Goal: Transaction & Acquisition: Book appointment/travel/reservation

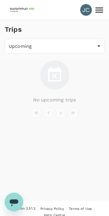
click at [44, 44] on body "JC Trips Upcoming /trips/upcoming ​ No upcoming trips Version 3.51.2 Privacy Po…" at bounding box center [54, 111] width 109 height 223
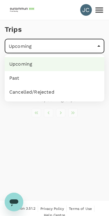
click at [92, 137] on div at bounding box center [54, 108] width 109 height 216
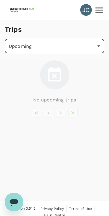
click at [101, 10] on icon at bounding box center [99, 10] width 10 height 10
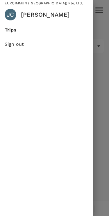
click at [11, 29] on span "Trips" at bounding box center [47, 30] width 84 height 7
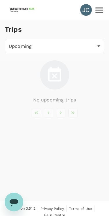
click at [12, 203] on icon "開啟傳訊視窗" at bounding box center [14, 202] width 9 height 7
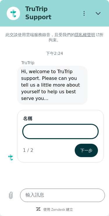
click at [98, 7] on button "關閉" at bounding box center [98, 13] width 13 height 13
type textarea "x"
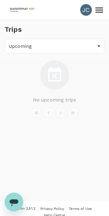
click at [99, 13] on icon at bounding box center [100, 9] width 8 height 5
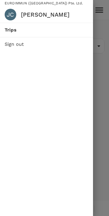
click at [48, 31] on span "Trips" at bounding box center [47, 30] width 84 height 7
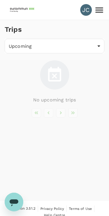
click at [49, 45] on body "JC Trips Upcoming /trips/upcoming ​ No upcoming trips Version 3.51.2 Privacy Po…" at bounding box center [54, 111] width 109 height 223
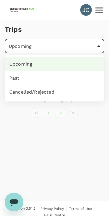
click at [38, 77] on li "Past" at bounding box center [55, 78] width 100 height 14
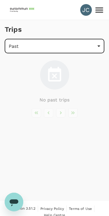
click at [92, 48] on body "JC Trips Past /trips/completed ​ No past trips Version 3.51.2 Privacy Policy Te…" at bounding box center [54, 111] width 109 height 223
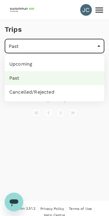
click at [50, 95] on li "Cancelled/Rejected" at bounding box center [55, 92] width 100 height 14
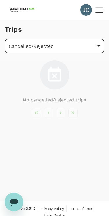
click at [90, 48] on body "JC Trips Cancelled/Rejected /trips/aborted ​ No cancelled/rejected trips Versio…" at bounding box center [54, 111] width 109 height 223
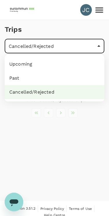
click at [32, 63] on li "Upcoming" at bounding box center [55, 64] width 100 height 14
type input "/trips/upcoming"
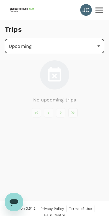
click at [54, 78] on icon at bounding box center [54, 74] width 17 height 17
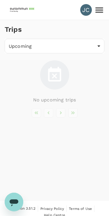
click at [57, 72] on icon at bounding box center [54, 74] width 13 height 15
click at [52, 77] on icon at bounding box center [54, 74] width 13 height 15
click at [15, 12] on img at bounding box center [22, 9] width 27 height 13
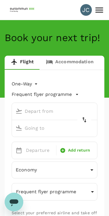
click at [79, 59] on link "Accommodation" at bounding box center [70, 63] width 60 height 14
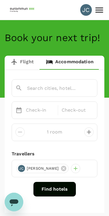
click at [43, 112] on p "Check-in" at bounding box center [40, 110] width 29 height 7
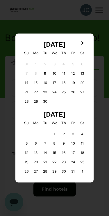
click at [24, 91] on div "21" at bounding box center [26, 91] width 9 height 9
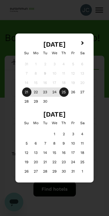
click at [64, 94] on div "25" at bounding box center [63, 91] width 9 height 9
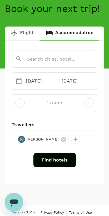
scroll to position [29, 0]
click at [67, 58] on input "text" at bounding box center [46, 58] width 62 height 9
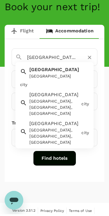
click at [63, 72] on div "Singapore Singapore" at bounding box center [58, 73] width 62 height 15
type input "[GEOGRAPHIC_DATA]"
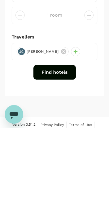
scroll to position [38, 0]
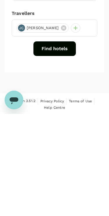
click at [56, 143] on button "Find hotels" at bounding box center [55, 150] width 43 height 15
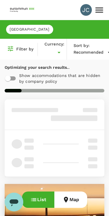
type input "SGD"
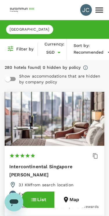
click at [73, 202] on button "Map" at bounding box center [70, 199] width 33 height 16
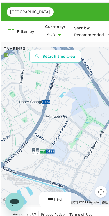
scroll to position [18, 0]
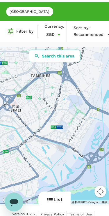
click at [54, 201] on button "List" at bounding box center [54, 199] width 32 height 16
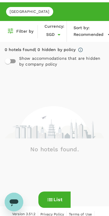
click at [30, 133] on img at bounding box center [55, 122] width 100 height 32
click at [56, 200] on button "List" at bounding box center [54, 199] width 32 height 16
click at [55, 85] on div "No hotels found." at bounding box center [55, 132] width 100 height 117
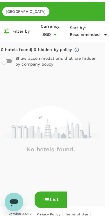
click at [14, 12] on span "[GEOGRAPHIC_DATA]" at bounding box center [25, 12] width 47 height 6
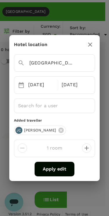
click at [93, 44] on icon "button" at bounding box center [90, 44] width 7 height 7
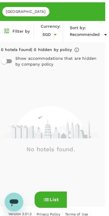
click at [16, 13] on span "[GEOGRAPHIC_DATA]" at bounding box center [25, 12] width 47 height 6
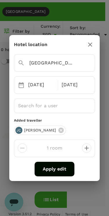
click at [57, 170] on button "Apply edit" at bounding box center [55, 169] width 40 height 15
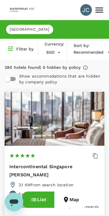
click at [15, 30] on span "[GEOGRAPHIC_DATA]" at bounding box center [29, 30] width 47 height 6
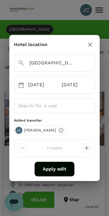
click at [30, 63] on input "[GEOGRAPHIC_DATA]" at bounding box center [46, 62] width 57 height 9
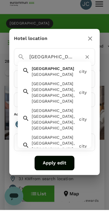
click at [61, 58] on input "[GEOGRAPHIC_DATA]" at bounding box center [46, 62] width 57 height 9
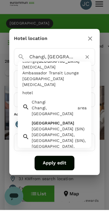
scroll to position [25, 0]
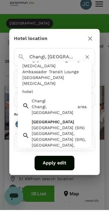
click at [37, 110] on div "Changi, Singapore" at bounding box center [54, 116] width 44 height 12
type input "Changi"
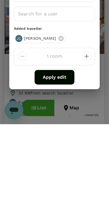
click at [47, 162] on button "Apply edit" at bounding box center [55, 169] width 40 height 15
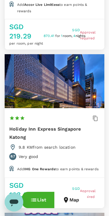
scroll to position [771, 0]
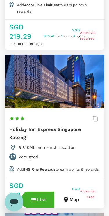
click at [68, 201] on icon "button" at bounding box center [66, 199] width 7 height 7
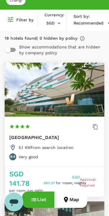
scroll to position [29, 0]
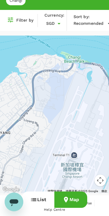
click at [40, 202] on button "List" at bounding box center [38, 199] width 32 height 16
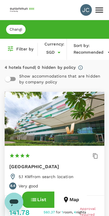
click at [38, 200] on button "List" at bounding box center [38, 199] width 32 height 16
click at [38, 202] on button "List" at bounding box center [38, 199] width 32 height 16
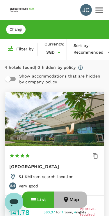
click at [68, 200] on icon "button" at bounding box center [66, 199] width 7 height 7
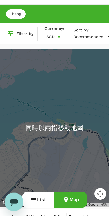
scroll to position [15, 0]
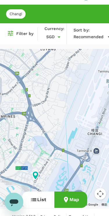
click at [38, 201] on button "List" at bounding box center [38, 199] width 32 height 16
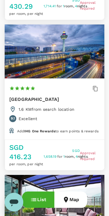
scroll to position [368, 0]
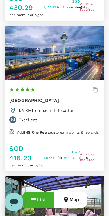
click at [37, 197] on button "List" at bounding box center [38, 199] width 32 height 16
click at [67, 200] on icon "button" at bounding box center [66, 200] width 4 height 6
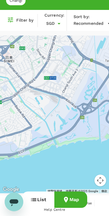
scroll to position [29, 0]
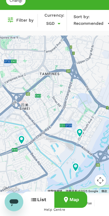
click at [34, 205] on button "List" at bounding box center [38, 199] width 32 height 16
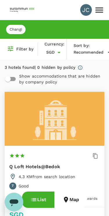
click at [67, 201] on icon "button" at bounding box center [66, 200] width 4 height 6
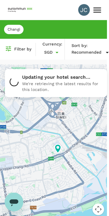
scroll to position [0, 4]
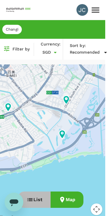
click at [34, 204] on button "List" at bounding box center [34, 199] width 32 height 16
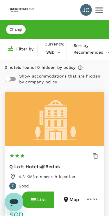
click at [66, 204] on button "Map" at bounding box center [70, 199] width 33 height 16
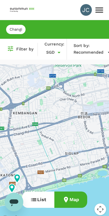
click at [41, 201] on button "List" at bounding box center [38, 199] width 32 height 16
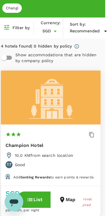
scroll to position [0, 4]
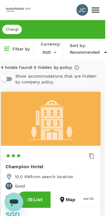
click at [68, 203] on button "Map" at bounding box center [67, 199] width 33 height 16
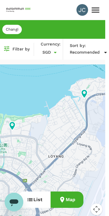
click at [36, 199] on button "List" at bounding box center [34, 199] width 32 height 16
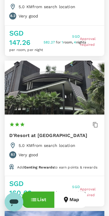
scroll to position [308, 4]
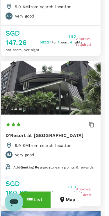
click at [39, 131] on h6 "D'Resort at [GEOGRAPHIC_DATA]" at bounding box center [45, 135] width 78 height 8
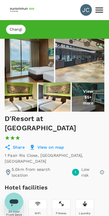
click at [90, 97] on p "View 55+ more" at bounding box center [88, 96] width 16 height 17
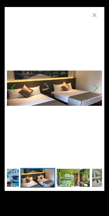
click at [96, 15] on icon "button" at bounding box center [94, 15] width 7 height 7
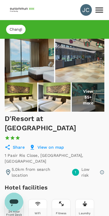
click at [16, 28] on span "Changi" at bounding box center [16, 30] width 20 height 6
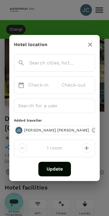
type input "Changi"
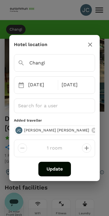
click at [91, 43] on icon "button" at bounding box center [90, 44] width 7 height 7
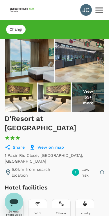
click at [100, 10] on icon at bounding box center [99, 10] width 10 height 10
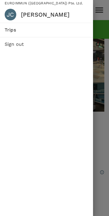
click at [101, 50] on div at bounding box center [54, 108] width 109 height 216
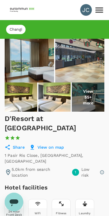
click at [15, 29] on span "Changi" at bounding box center [16, 30] width 20 height 6
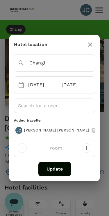
click at [56, 173] on button "Update" at bounding box center [54, 169] width 33 height 15
click at [57, 170] on button "Update" at bounding box center [54, 169] width 33 height 15
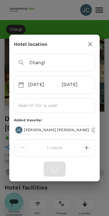
click at [94, 43] on icon "button" at bounding box center [90, 44] width 7 height 7
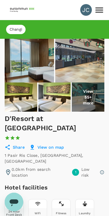
click at [24, 10] on img at bounding box center [22, 9] width 27 height 13
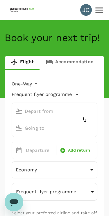
click at [75, 61] on link "Accommodation" at bounding box center [70, 63] width 60 height 14
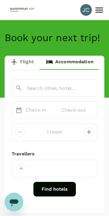
type input "Changi"
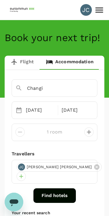
click at [59, 190] on button "Find hotels" at bounding box center [55, 195] width 43 height 15
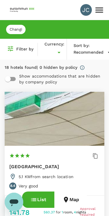
type input "SGD"
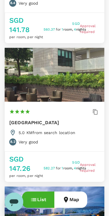
click at [73, 202] on button "Map" at bounding box center [70, 199] width 33 height 16
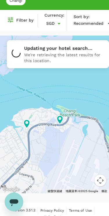
click at [38, 197] on div "Changi Filter by Currency : SGD Sort by : Recommended 如要以觸控手勢瀏覽地圖，請輕觸兩下並按住地圖，然後…" at bounding box center [54, 96] width 109 height 211
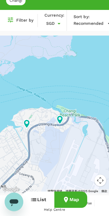
click at [39, 202] on button "List" at bounding box center [38, 199] width 32 height 16
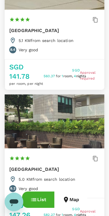
scroll to position [136, 0]
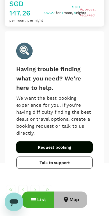
click at [74, 203] on button "Map" at bounding box center [70, 199] width 33 height 16
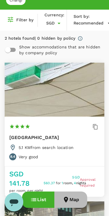
scroll to position [29, 0]
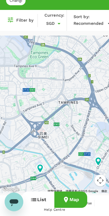
click at [39, 202] on button "List" at bounding box center [38, 199] width 32 height 16
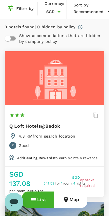
scroll to position [40, 0]
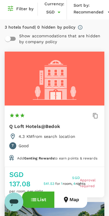
click at [92, 116] on button "button" at bounding box center [95, 115] width 9 height 9
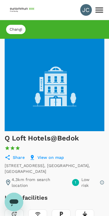
click at [14, 30] on span "Changi" at bounding box center [16, 30] width 20 height 6
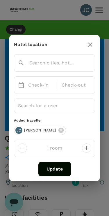
type input "Changi"
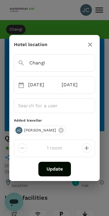
click at [57, 170] on button "Update" at bounding box center [54, 169] width 33 height 15
click at [91, 43] on icon "button" at bounding box center [90, 44] width 7 height 7
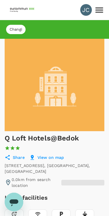
click at [25, 8] on img at bounding box center [22, 9] width 27 height 13
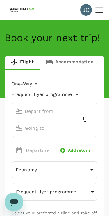
click at [73, 56] on link "Accommodation" at bounding box center [70, 63] width 60 height 14
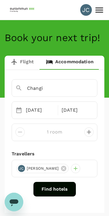
click at [75, 61] on link "Accommodation" at bounding box center [70, 63] width 60 height 14
click at [59, 192] on button "Find hotels" at bounding box center [55, 189] width 43 height 15
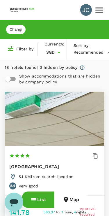
click at [68, 203] on icon "button" at bounding box center [66, 199] width 7 height 7
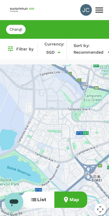
scroll to position [0, 4]
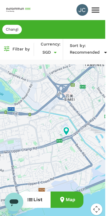
click at [107, 55] on icon at bounding box center [105, 52] width 7 height 7
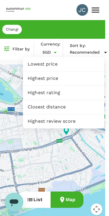
click at [66, 154] on div at bounding box center [54, 108] width 109 height 216
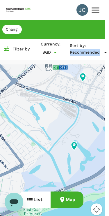
click at [90, 126] on div at bounding box center [50, 143] width 109 height 158
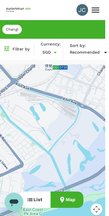
click at [100, 51] on div "Recommended" at bounding box center [90, 52] width 40 height 7
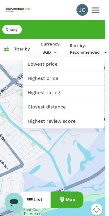
click at [10, 170] on div at bounding box center [54, 108] width 109 height 216
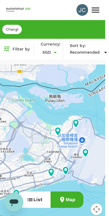
click at [59, 130] on icon at bounding box center [58, 131] width 6 height 9
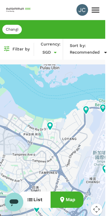
click at [34, 201] on button "List" at bounding box center [34, 199] width 32 height 16
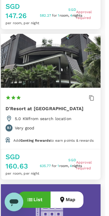
scroll to position [335, 4]
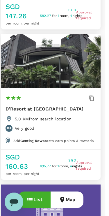
click at [90, 95] on icon "button" at bounding box center [92, 98] width 6 height 6
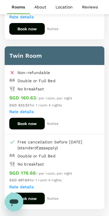
scroll to position [477, 0]
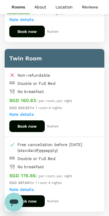
click at [71, 97] on div "SGD 160.63 / per room, per night" at bounding box center [54, 101] width 91 height 8
click at [38, 120] on button "Book now" at bounding box center [27, 126] width 36 height 12
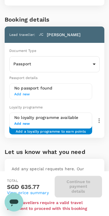
scroll to position [123, 0]
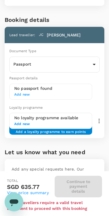
click at [94, 72] on body "Review selection You've selected D'Resort at Downtown East Check-in : 21 Sep 20…" at bounding box center [54, 105] width 109 height 456
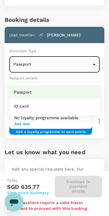
click at [79, 94] on li "Passport" at bounding box center [54, 92] width 91 height 14
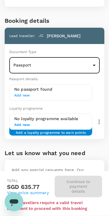
scroll to position [122, 0]
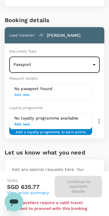
click at [74, 127] on span "Add new" at bounding box center [50, 124] width 73 height 6
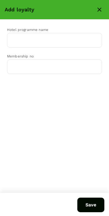
click at [100, 8] on icon "close" at bounding box center [99, 9] width 7 height 7
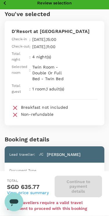
scroll to position [0, 0]
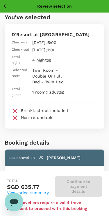
click at [6, 5] on icon "button" at bounding box center [4, 6] width 7 height 7
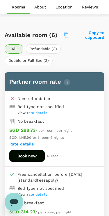
scroll to position [271, 0]
click at [41, 9] on p "About" at bounding box center [40, 7] width 12 height 6
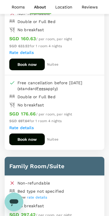
scroll to position [840, 0]
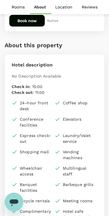
click at [70, 8] on p "Location" at bounding box center [63, 7] width 17 height 6
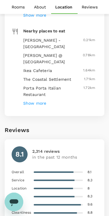
scroll to position [1157, 0]
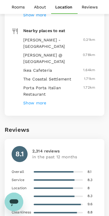
click at [96, 10] on button "Reviews" at bounding box center [89, 7] width 25 height 14
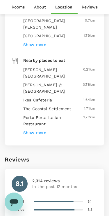
scroll to position [1104, 0]
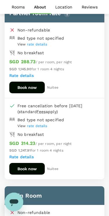
click at [70, 3] on button "Location" at bounding box center [64, 7] width 27 height 14
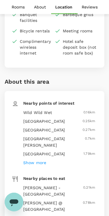
scroll to position [1046, 0]
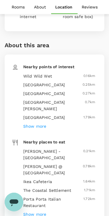
click at [43, 123] on h6 "Show more" at bounding box center [34, 126] width 23 height 6
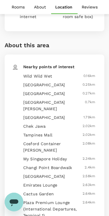
click at [90, 9] on p "Reviews" at bounding box center [90, 7] width 16 height 6
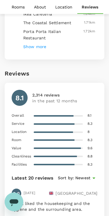
scroll to position [1334, 0]
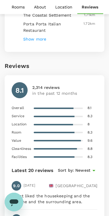
click at [65, 6] on p "Location" at bounding box center [63, 7] width 17 height 6
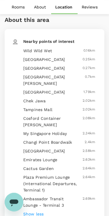
click at [15, 8] on p "Rooms" at bounding box center [18, 7] width 13 height 6
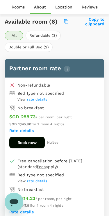
scroll to position [265, 0]
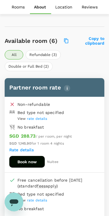
click at [16, 5] on p "Rooms" at bounding box center [18, 7] width 13 height 6
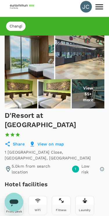
scroll to position [0, 0]
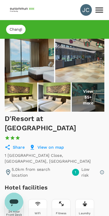
click at [14, 28] on span "Changi" at bounding box center [16, 30] width 20 height 6
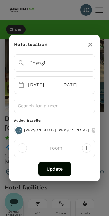
click at [56, 172] on button "Update" at bounding box center [54, 169] width 33 height 15
click at [91, 42] on icon "button" at bounding box center [90, 44] width 7 height 7
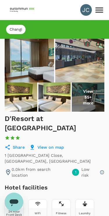
click at [22, 8] on img at bounding box center [22, 9] width 27 height 13
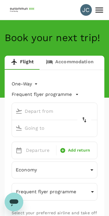
click at [76, 59] on link "Accommodation" at bounding box center [70, 63] width 60 height 14
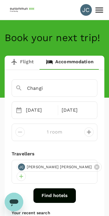
click at [53, 192] on button "Find hotels" at bounding box center [55, 195] width 43 height 15
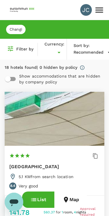
type input "SGD"
click at [68, 200] on icon "button" at bounding box center [66, 199] width 7 height 7
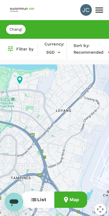
click at [21, 77] on icon at bounding box center [20, 79] width 6 height 9
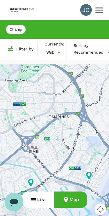
click at [90, 176] on icon at bounding box center [89, 175] width 6 height 9
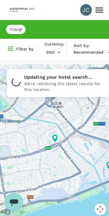
click at [54, 139] on icon at bounding box center [55, 138] width 6 height 9
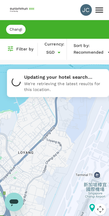
click at [89, 85] on p "We're retrieving the latest results for this location." at bounding box center [64, 87] width 80 height 12
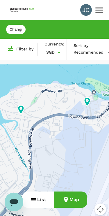
click at [20, 109] on icon at bounding box center [21, 109] width 6 height 9
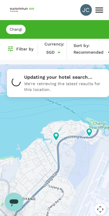
click at [90, 131] on icon at bounding box center [89, 132] width 6 height 9
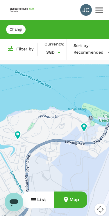
click at [83, 126] on icon at bounding box center [84, 127] width 6 height 9
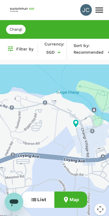
click at [76, 124] on icon at bounding box center [76, 123] width 6 height 9
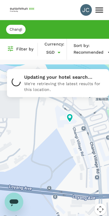
click at [68, 117] on icon at bounding box center [70, 117] width 6 height 9
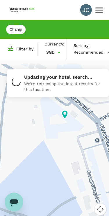
click at [62, 113] on icon at bounding box center [65, 114] width 6 height 9
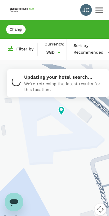
click at [38, 200] on div at bounding box center [54, 143] width 109 height 158
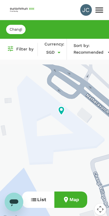
click at [38, 200] on button "List" at bounding box center [38, 199] width 32 height 16
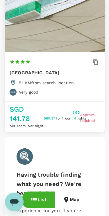
scroll to position [94, 0]
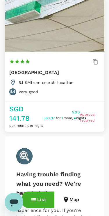
click at [94, 61] on icon "button" at bounding box center [95, 61] width 5 height 5
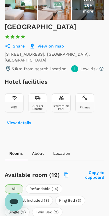
scroll to position [93, 0]
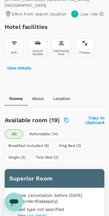
click at [39, 96] on p "About" at bounding box center [38, 99] width 12 height 6
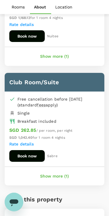
scroll to position [1587, 0]
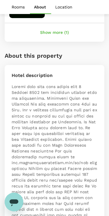
click at [64, 10] on button "Location" at bounding box center [64, 7] width 27 height 14
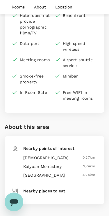
scroll to position [1951, 0]
click at [64, 188] on h6 "Nearby places to eat" at bounding box center [44, 191] width 42 height 7
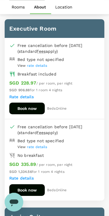
scroll to position [950, 0]
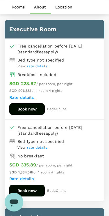
click at [16, 5] on p "Rooms" at bounding box center [18, 7] width 13 height 6
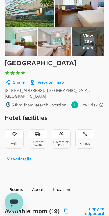
scroll to position [0, 0]
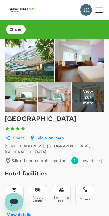
click at [12, 7] on img at bounding box center [22, 9] width 27 height 13
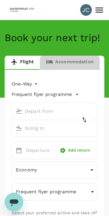
click at [66, 60] on link "Accommodation" at bounding box center [70, 63] width 60 height 14
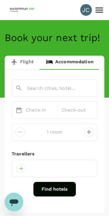
type input "Changi"
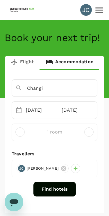
click at [62, 193] on button "Find hotels" at bounding box center [55, 189] width 43 height 15
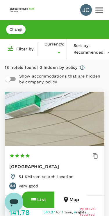
type input "SGD"
click at [76, 201] on button "Map" at bounding box center [70, 199] width 33 height 16
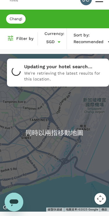
scroll to position [9, 0]
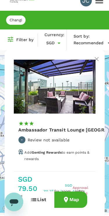
click at [78, 134] on h6 "Ambassador Transit Lounge Singapore T2" at bounding box center [80, 130] width 125 height 8
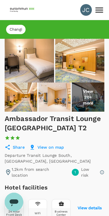
click at [17, 9] on img at bounding box center [22, 9] width 27 height 13
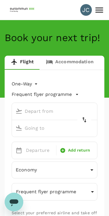
click at [61, 64] on link "Accommodation" at bounding box center [70, 63] width 60 height 14
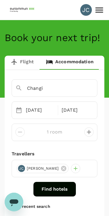
click at [49, 191] on button "Find hotels" at bounding box center [55, 189] width 43 height 15
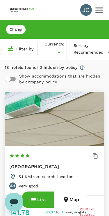
type input "SGD"
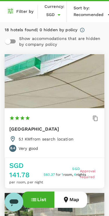
scroll to position [37, 0]
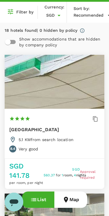
click at [68, 120] on div "Village Hotel Changi 1 Star 2 Stars 3 Stars 4 Stars 5 Stars" at bounding box center [54, 125] width 91 height 22
